Goal: Transaction & Acquisition: Purchase product/service

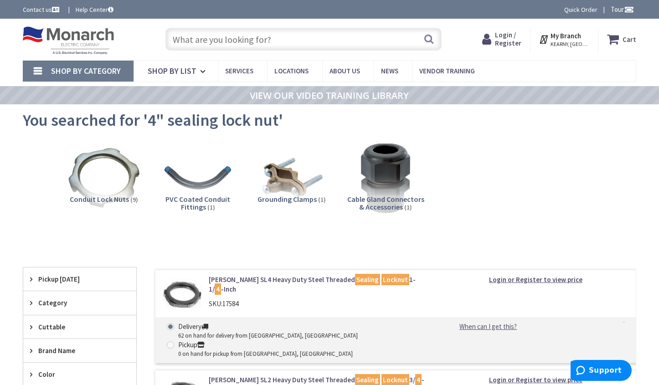
click at [47, 68] on link "Shop By Category" at bounding box center [78, 71] width 111 height 21
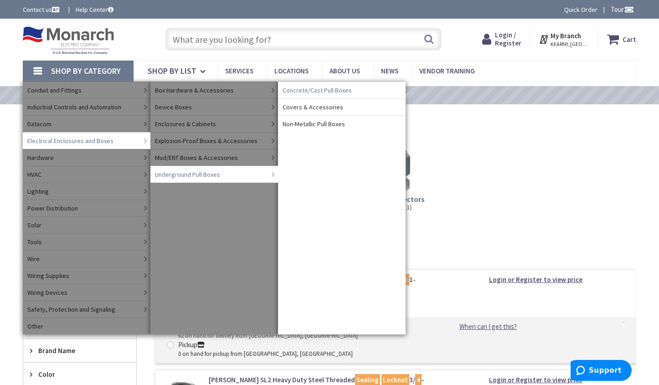
click at [350, 93] on link "Concrete/Cast Pull Boxes" at bounding box center [342, 90] width 128 height 17
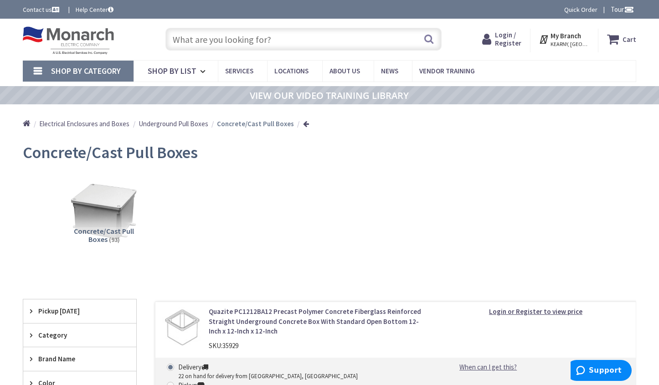
click at [218, 40] on input "text" at bounding box center [304, 39] width 277 height 23
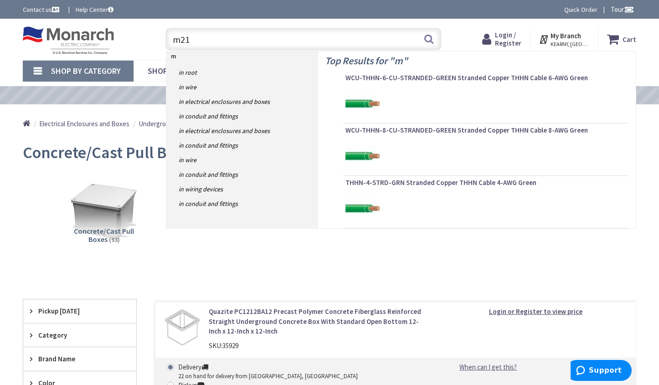
type input "m210"
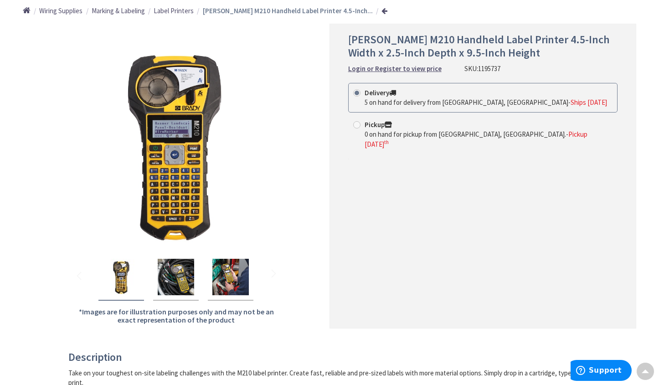
scroll to position [91, 0]
